Goal: Information Seeking & Learning: Learn about a topic

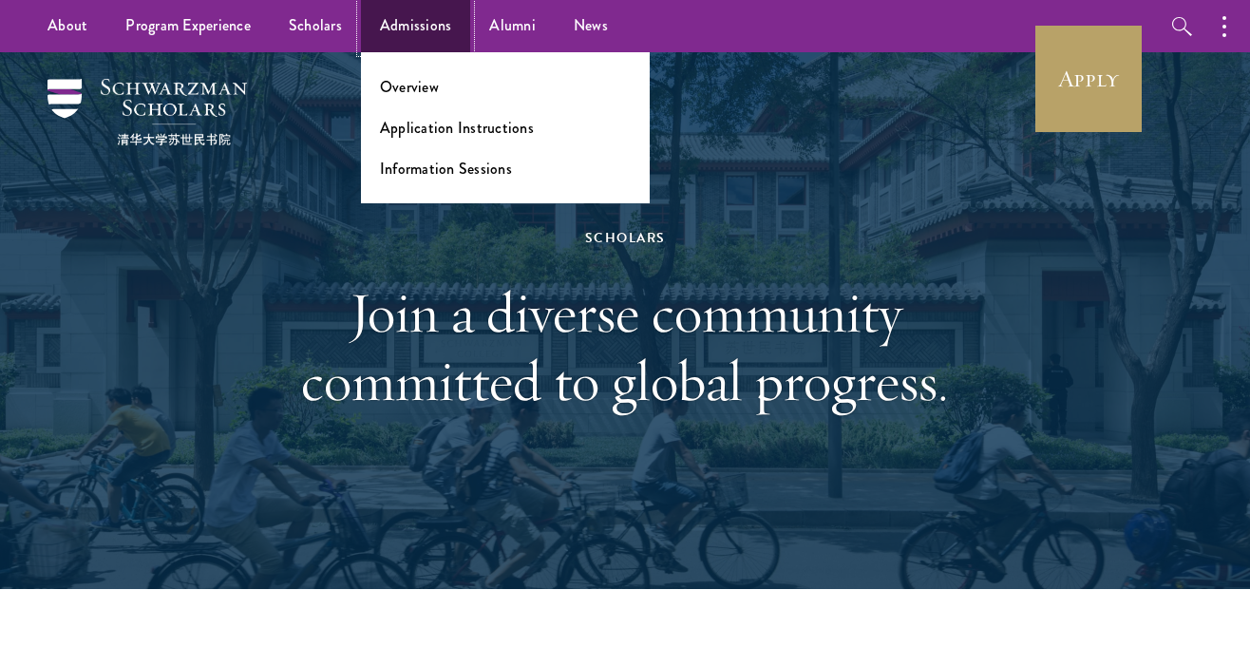
click at [424, 29] on link "Admissions" at bounding box center [416, 26] width 110 height 52
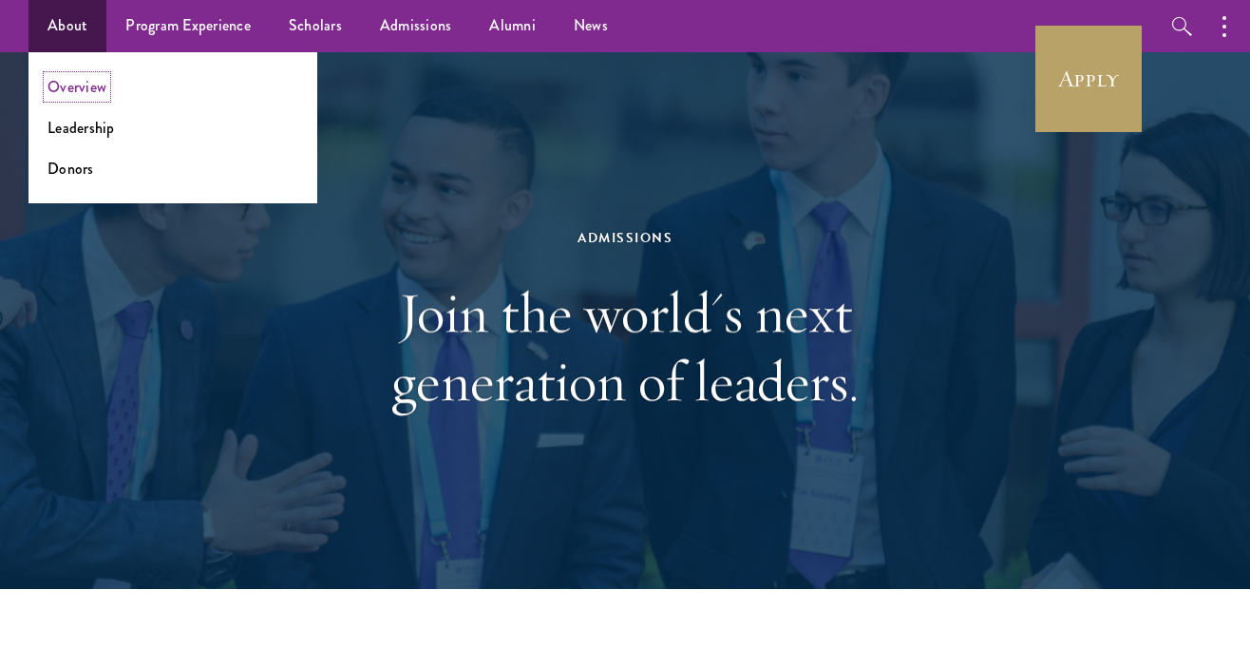
click at [82, 85] on link "Overview" at bounding box center [76, 87] width 59 height 22
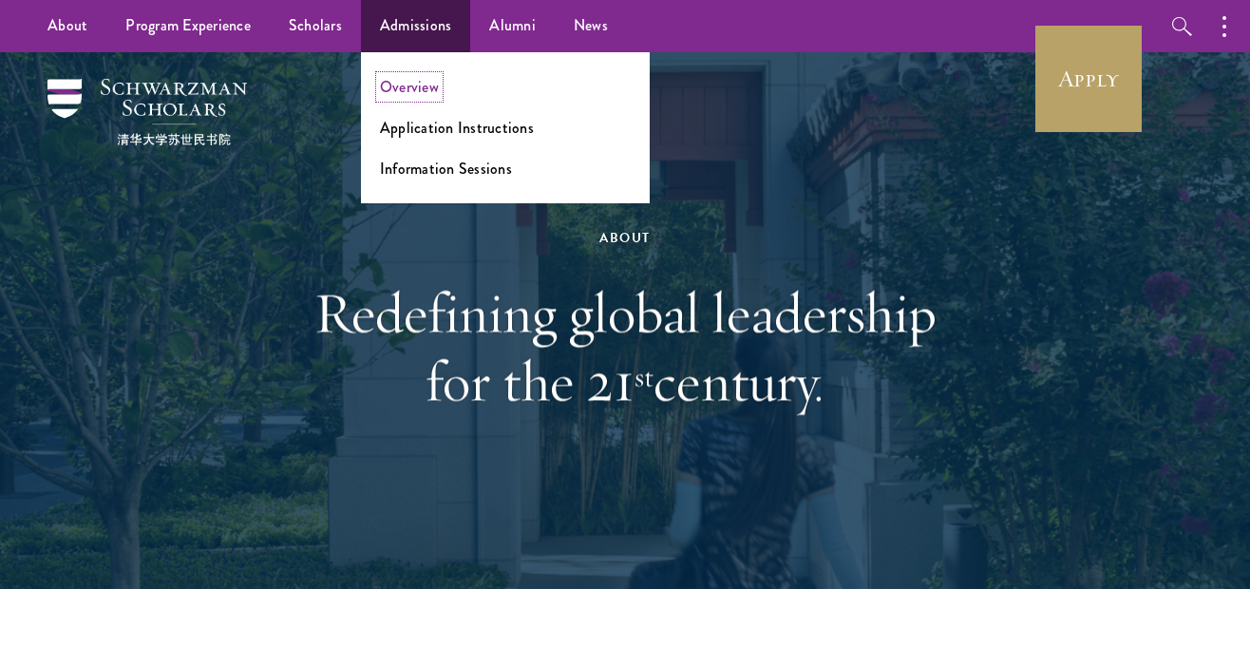
click at [408, 79] on link "Overview" at bounding box center [409, 87] width 59 height 22
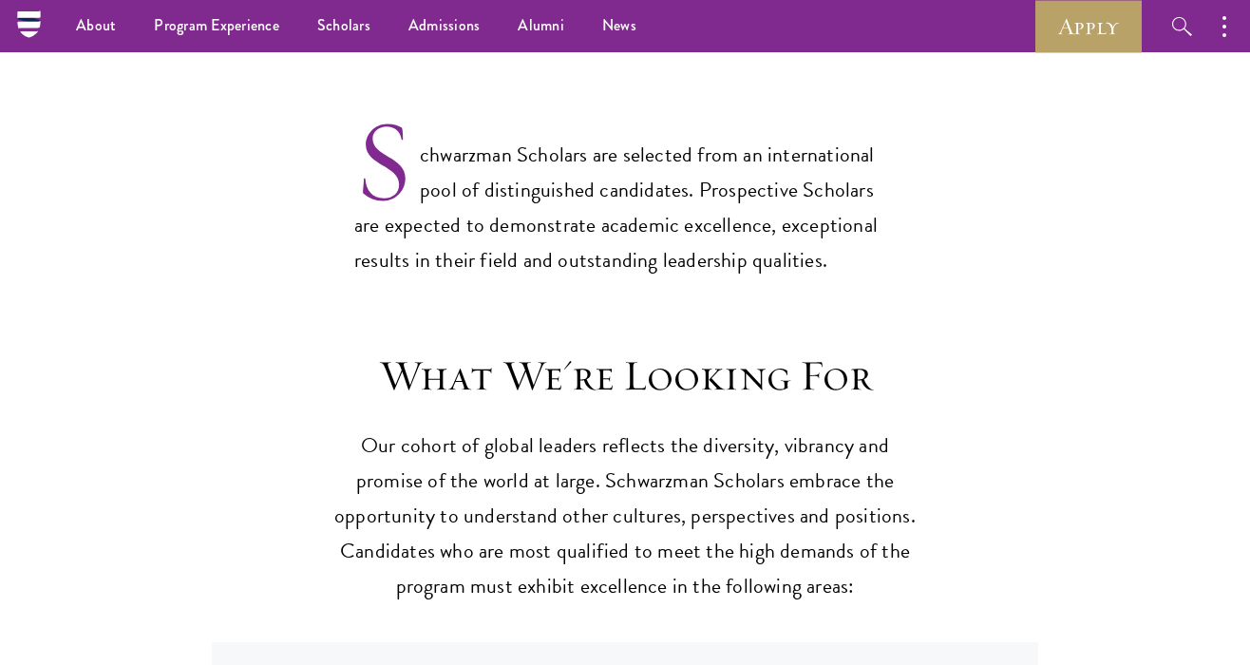
scroll to position [1446, 0]
